Goal: Task Accomplishment & Management: Manage account settings

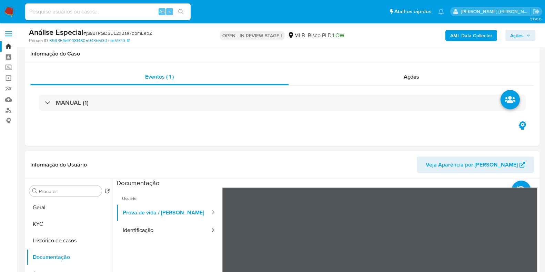
select select "10"
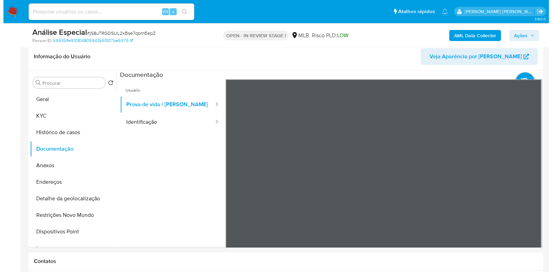
scroll to position [15, 0]
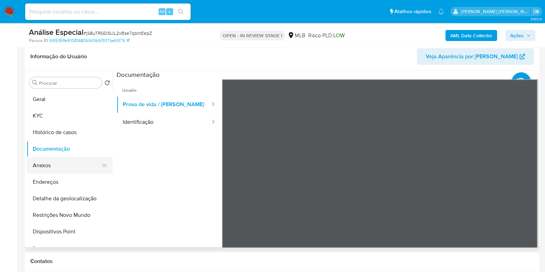
click at [59, 164] on button "Anexos" at bounding box center [67, 165] width 81 height 17
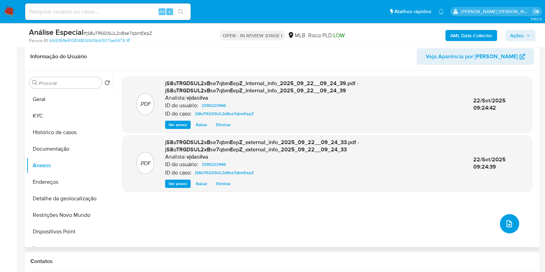
click at [510, 222] on icon "upload-file" at bounding box center [509, 224] width 8 height 8
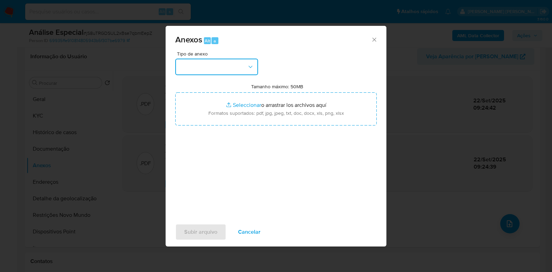
click at [232, 63] on button "button" at bounding box center [216, 67] width 83 height 17
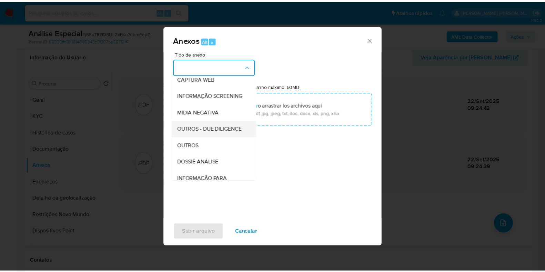
scroll to position [106, 0]
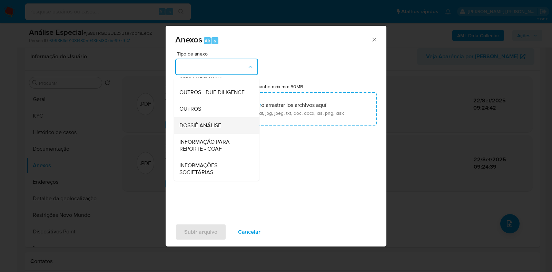
click at [220, 121] on div "DOSSIÊ ANÁLISE" at bounding box center [214, 125] width 70 height 17
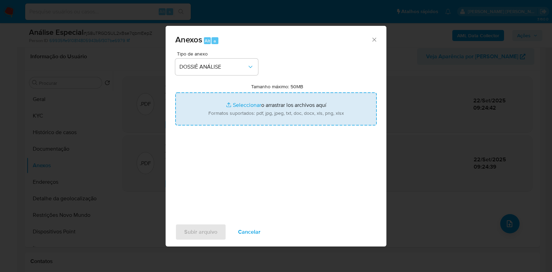
type input "C:\fakepath\SAR - XXXX - CNPJ 48956739000106 - LAJES SP LTDA (1).pdf"
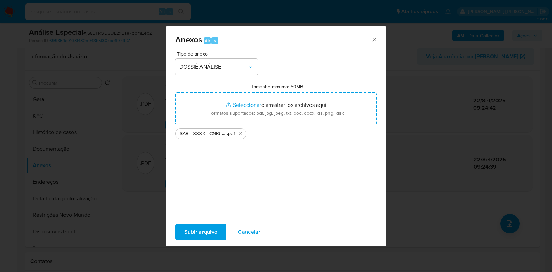
click at [200, 230] on span "Subir arquivo" at bounding box center [200, 231] width 33 height 15
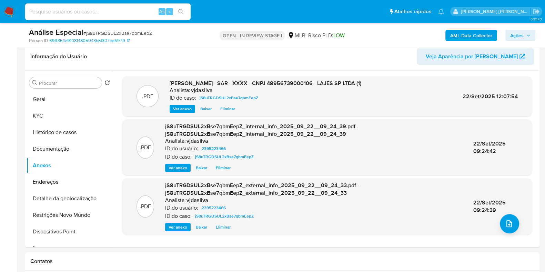
click at [519, 34] on span "Ações" at bounding box center [516, 35] width 13 height 11
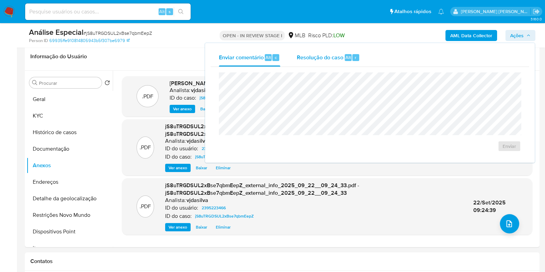
click at [313, 58] on span "Resolução do caso" at bounding box center [320, 57] width 47 height 8
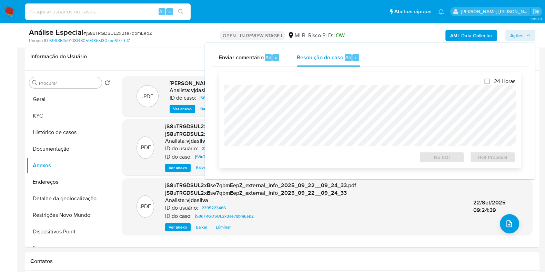
drag, startPoint x: 292, startPoint y: 77, endPoint x: 292, endPoint y: 82, distance: 5.5
click at [292, 78] on div "24 Horas No ROI ROI Proposal" at bounding box center [370, 120] width 302 height 96
click at [497, 159] on span "ROI Proposal" at bounding box center [493, 157] width 36 height 10
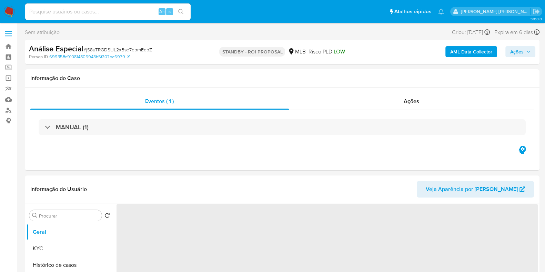
select select "10"
